Goal: Task Accomplishment & Management: Use online tool/utility

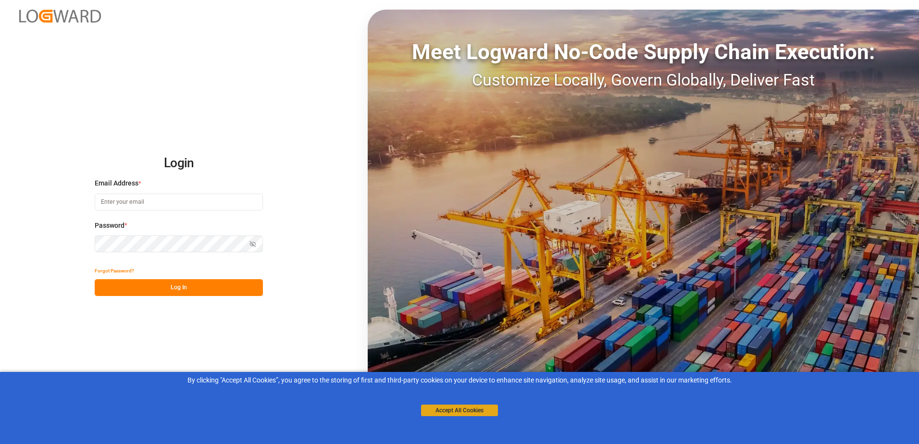
type input "[PERSON_NAME][EMAIL_ADDRESS][PERSON_NAME][DOMAIN_NAME]"
click at [435, 410] on button "Accept All Cookies" at bounding box center [459, 411] width 77 height 12
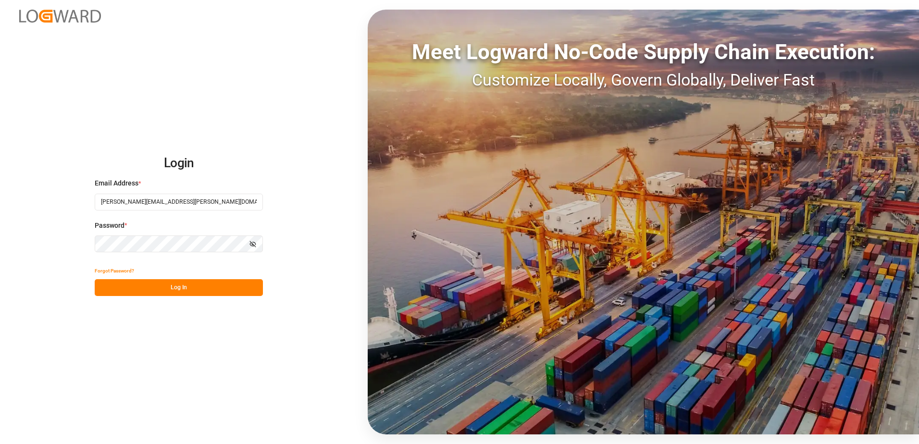
click at [189, 290] on button "Log In" at bounding box center [179, 287] width 168 height 17
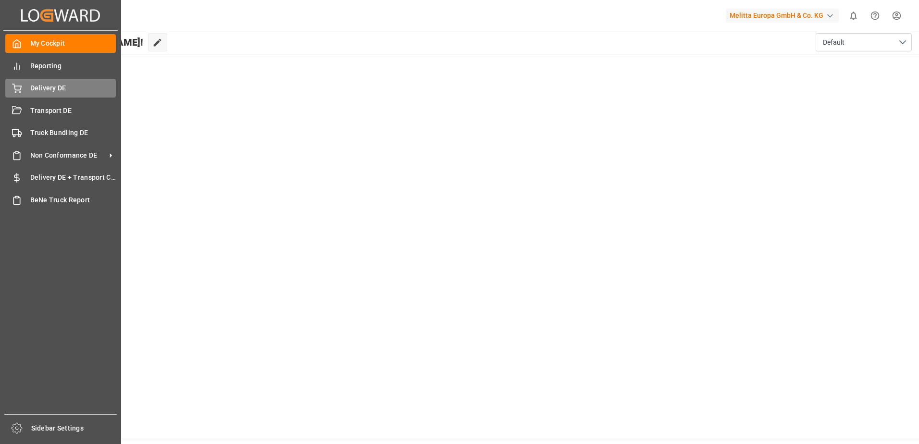
click at [18, 84] on icon at bounding box center [17, 89] width 10 height 10
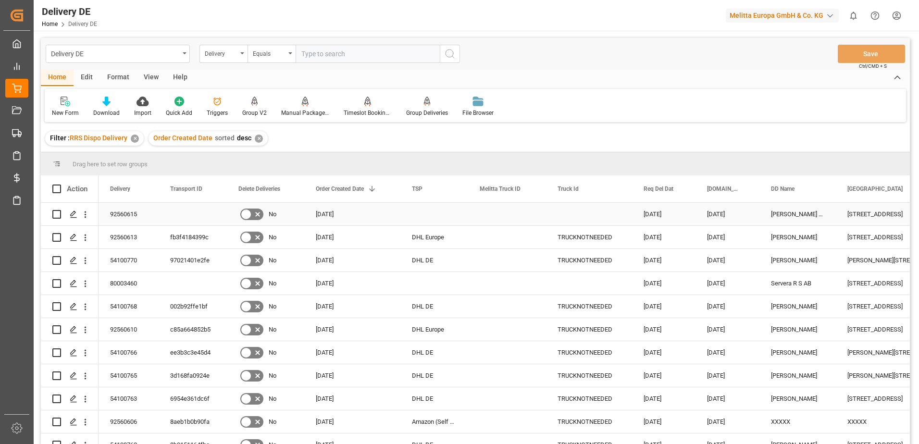
click at [59, 214] on input "Press Space to toggle row selection (unchecked)" at bounding box center [56, 214] width 9 height 9
checkbox input "true"
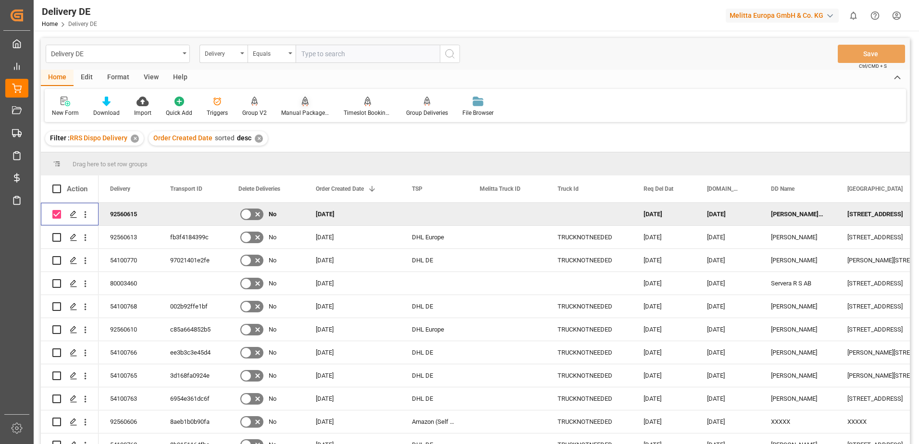
click at [292, 106] on div at bounding box center [305, 101] width 48 height 10
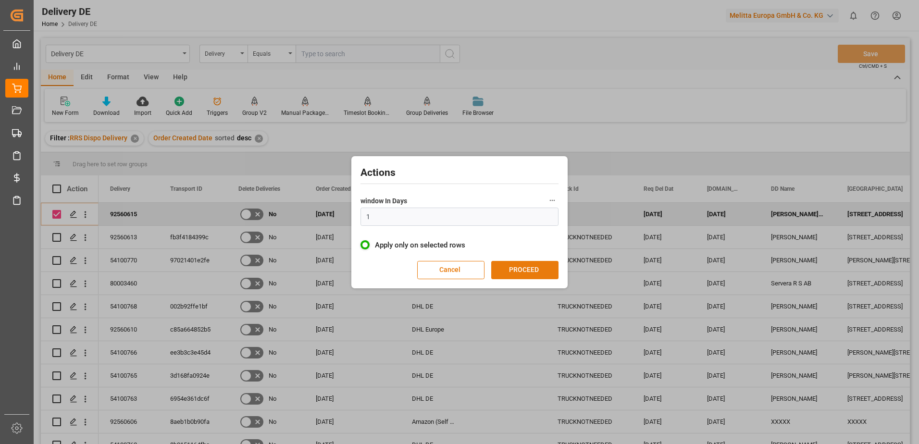
click at [524, 271] on button "PROCEED" at bounding box center [524, 270] width 67 height 18
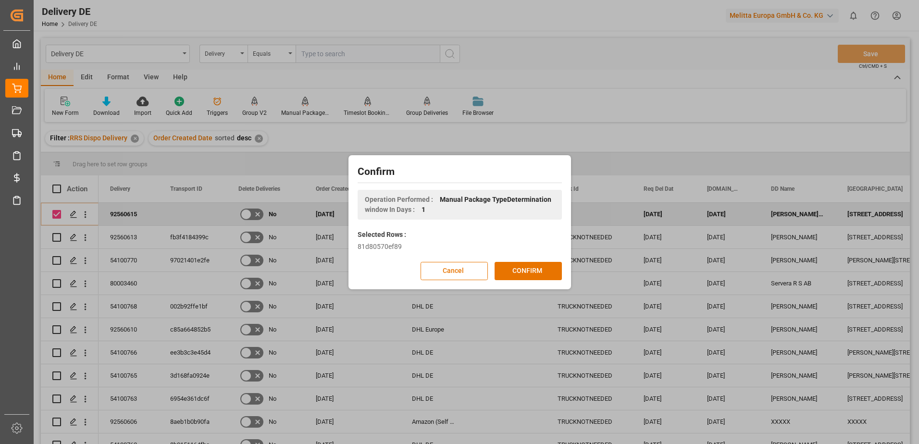
click at [524, 271] on button "CONFIRM" at bounding box center [528, 271] width 67 height 18
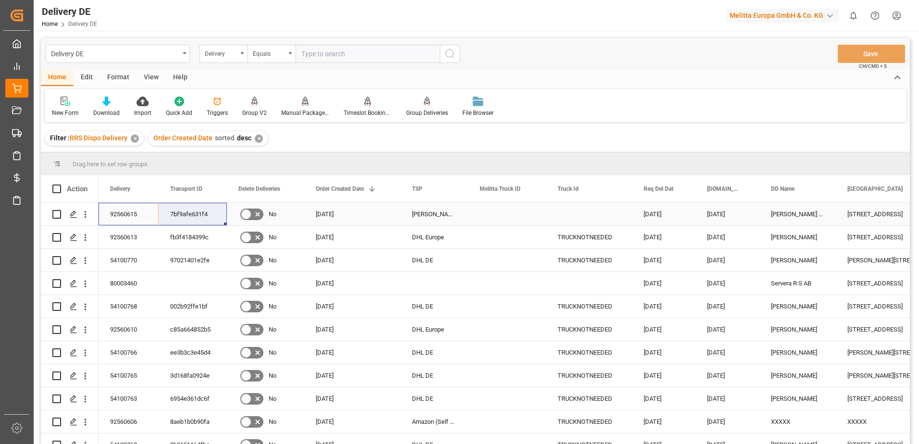
drag, startPoint x: 115, startPoint y: 212, endPoint x: 203, endPoint y: 221, distance: 88.0
